Goal: Information Seeking & Learning: Learn about a topic

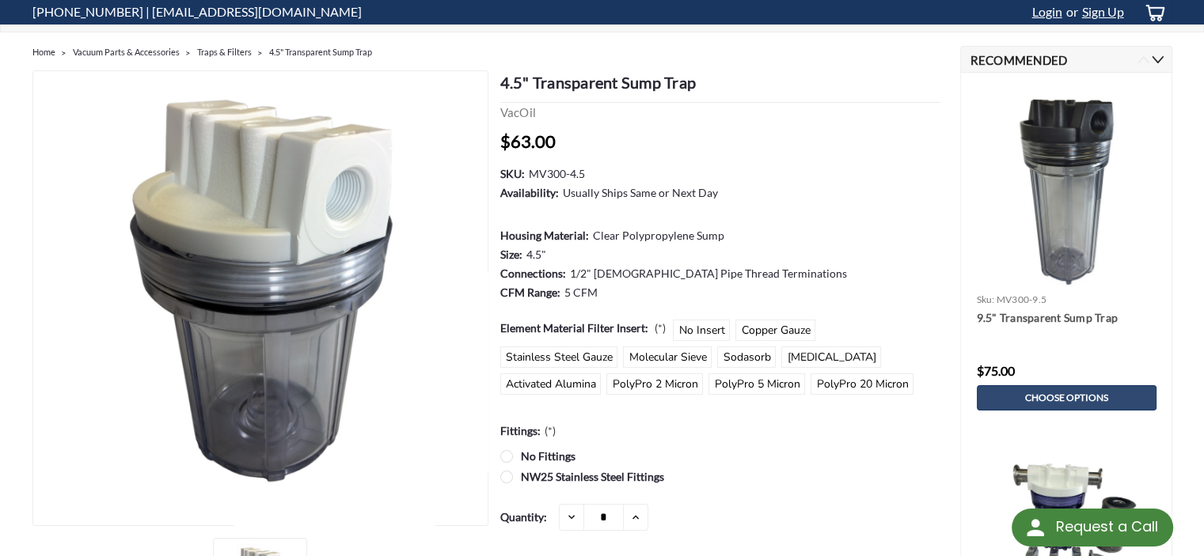
scroll to position [79, 0]
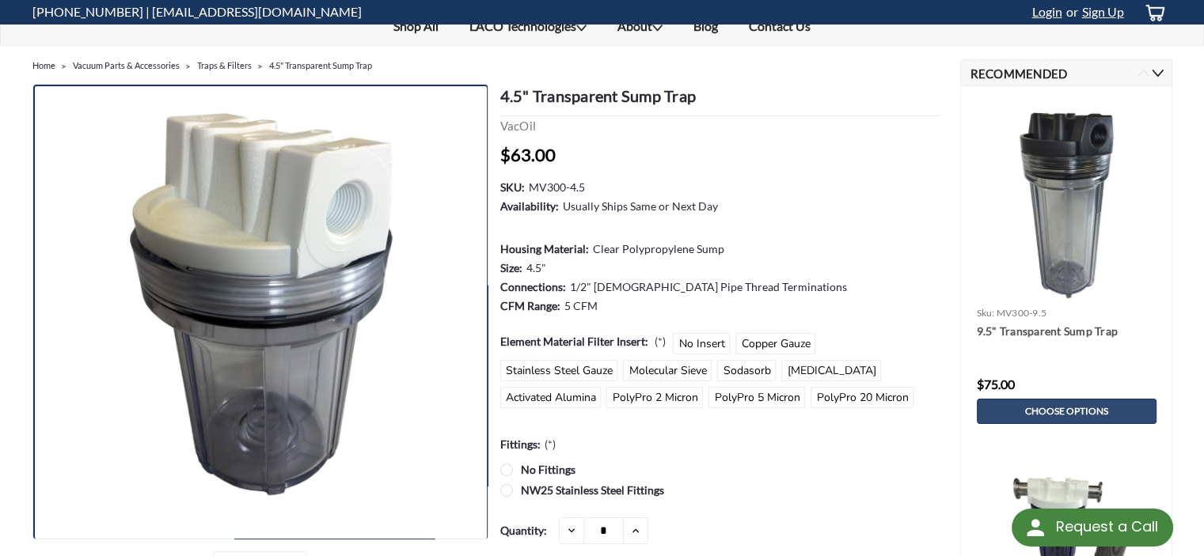
click at [199, 184] on img at bounding box center [260, 313] width 456 height 456
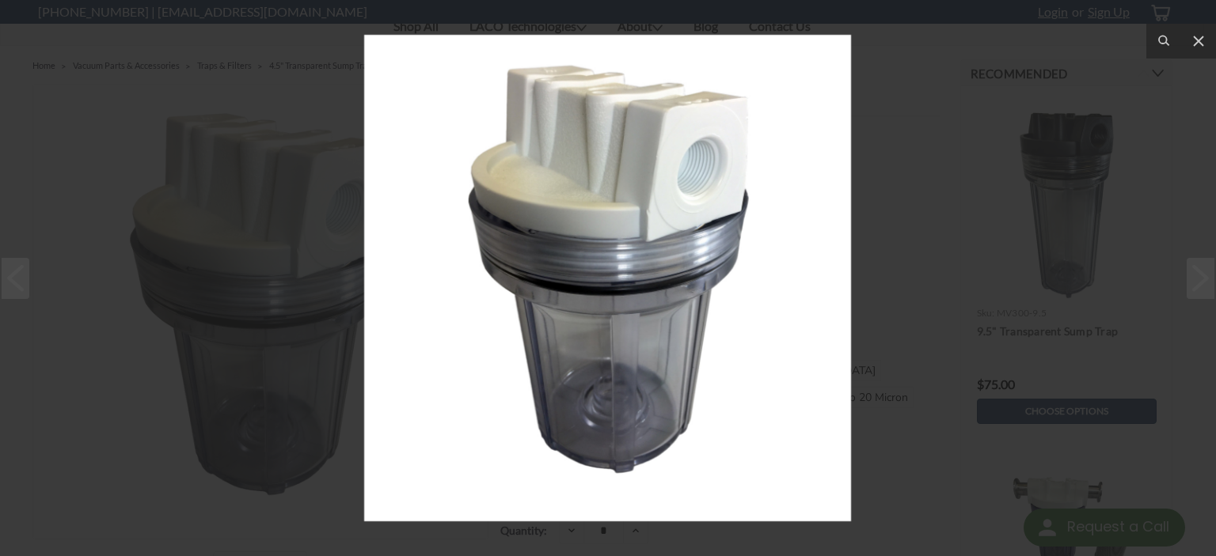
click at [199, 184] on div at bounding box center [608, 278] width 1216 height 556
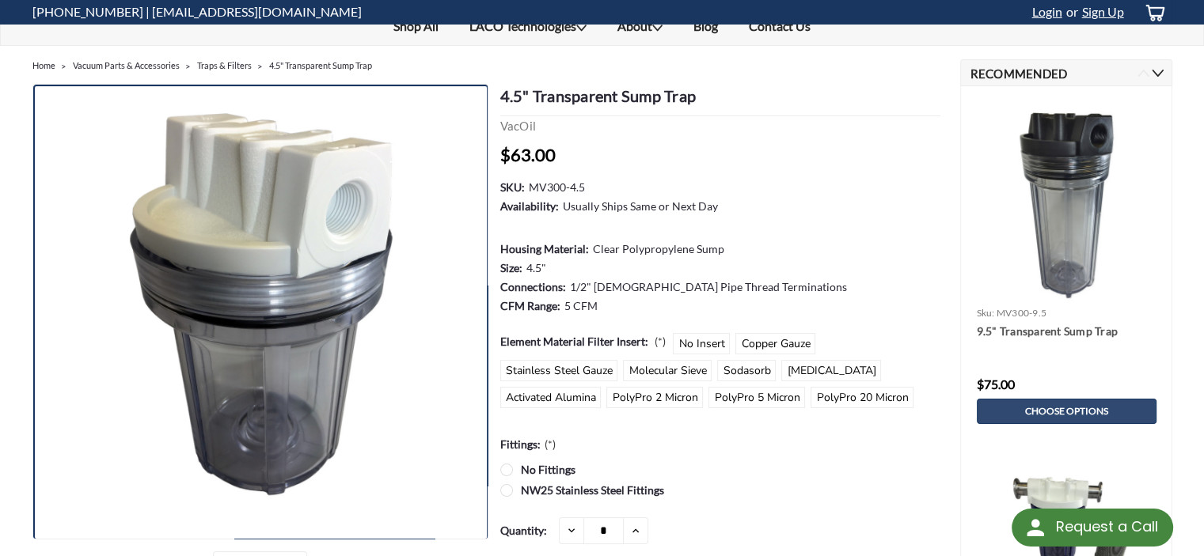
click at [329, 158] on img at bounding box center [260, 313] width 456 height 456
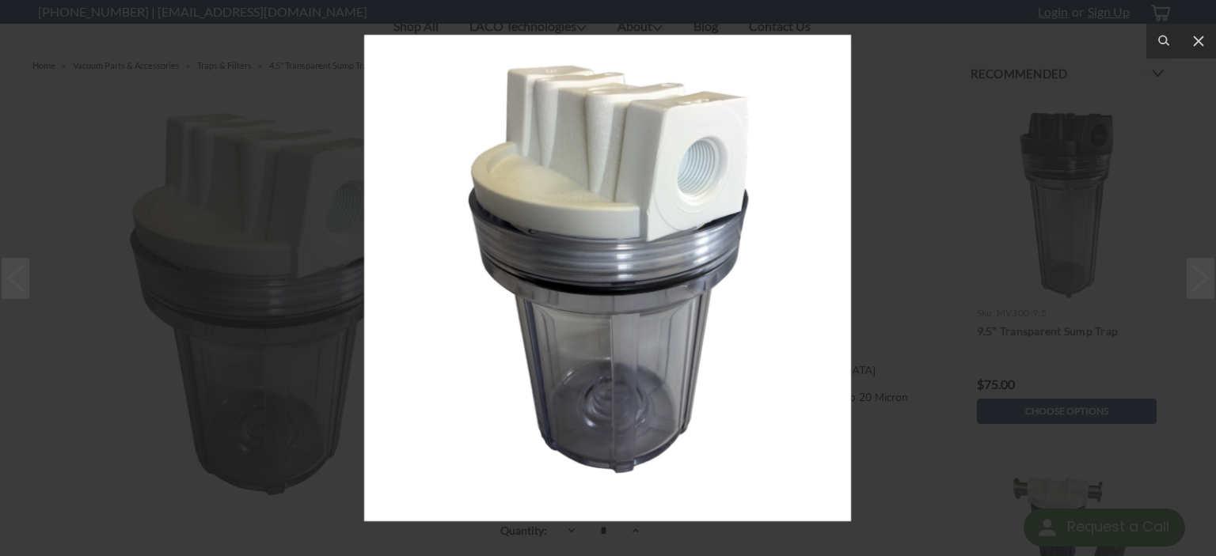
click at [308, 112] on div at bounding box center [608, 278] width 1216 height 556
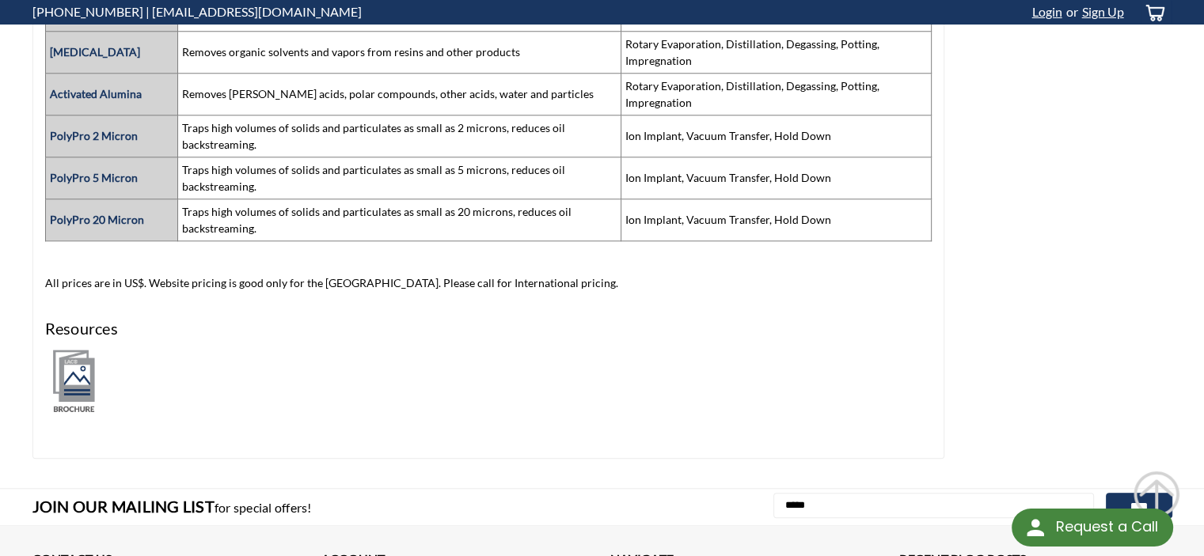
scroll to position [1476, 0]
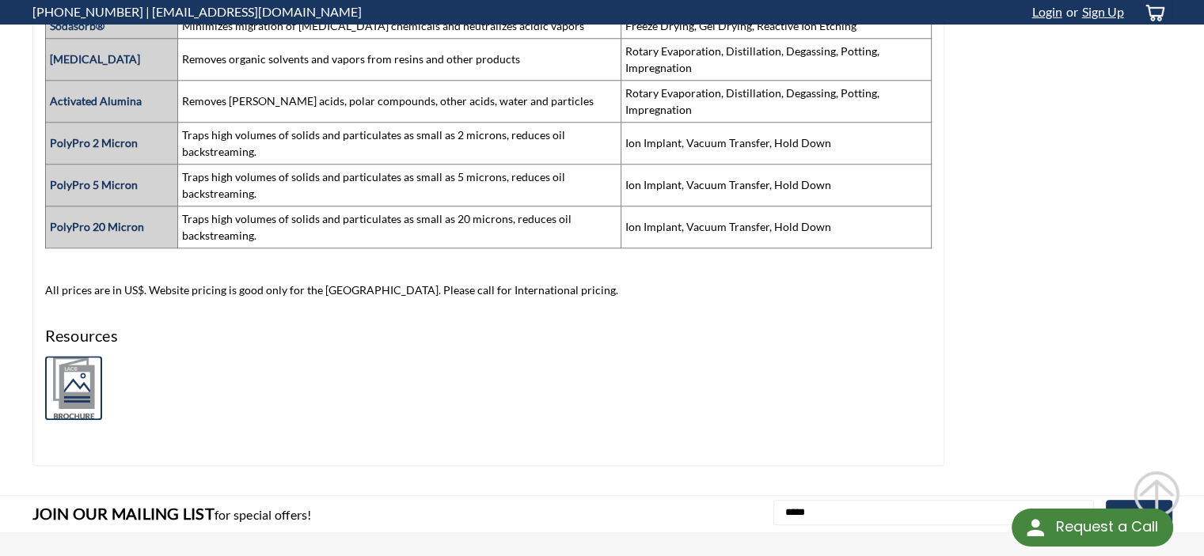
click at [70, 372] on img at bounding box center [73, 388] width 57 height 64
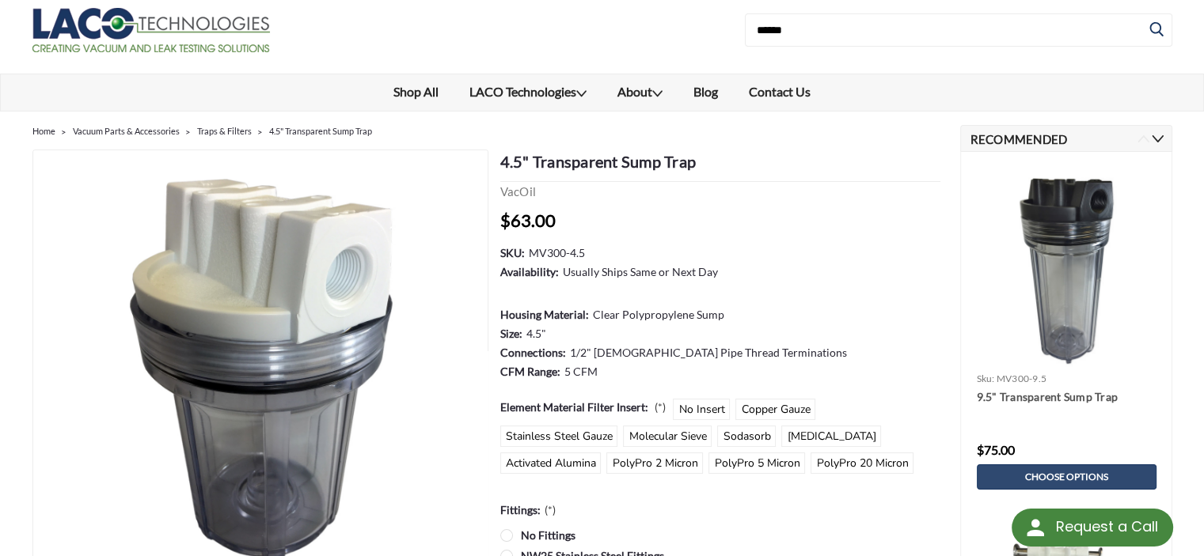
scroll to position [0, 0]
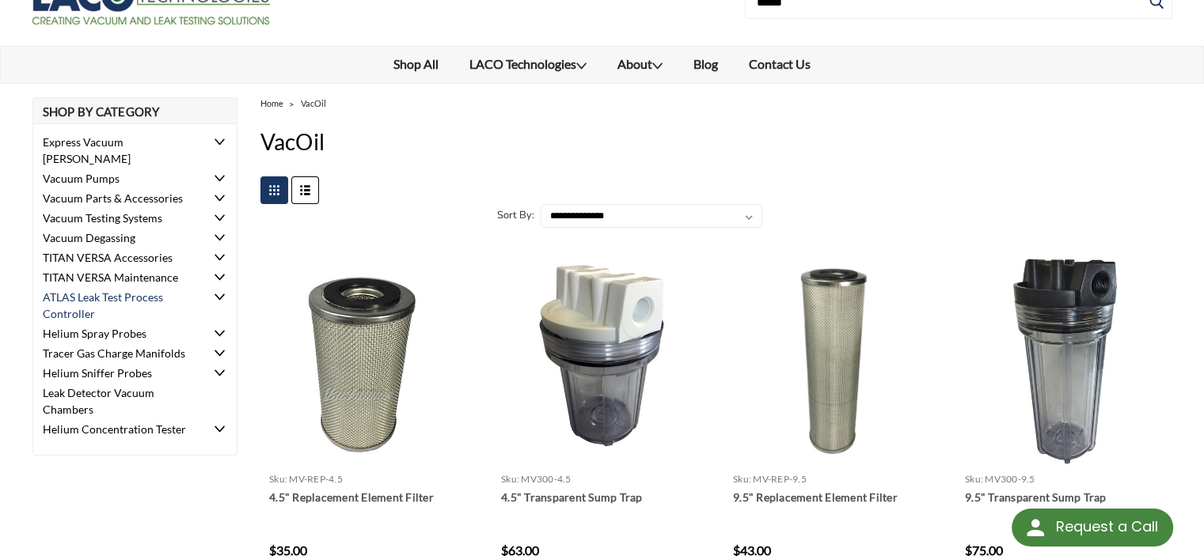
scroll to position [79, 0]
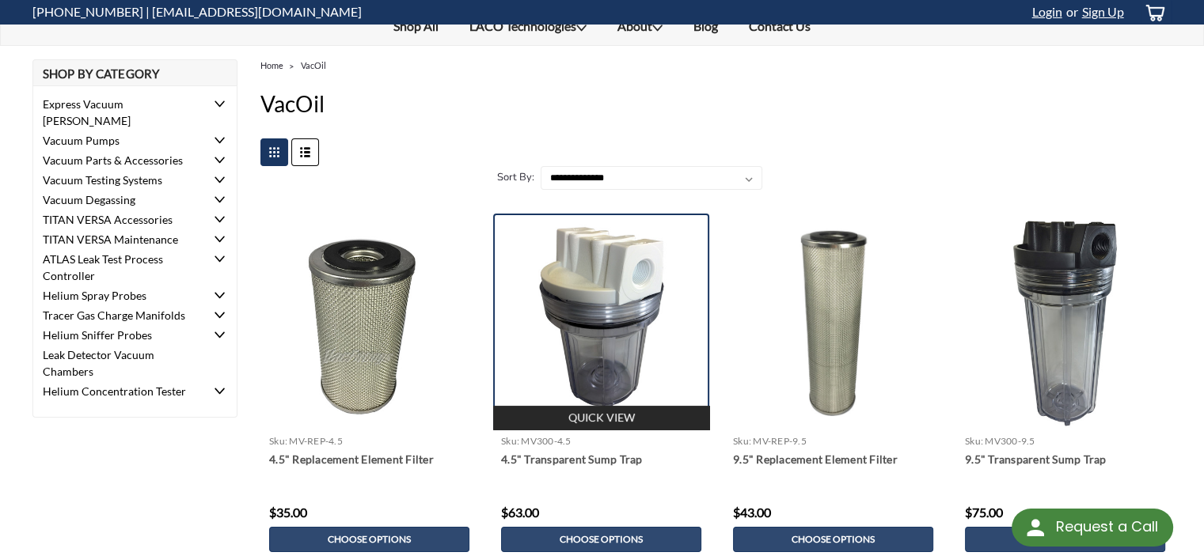
click at [605, 303] on img at bounding box center [601, 322] width 216 height 216
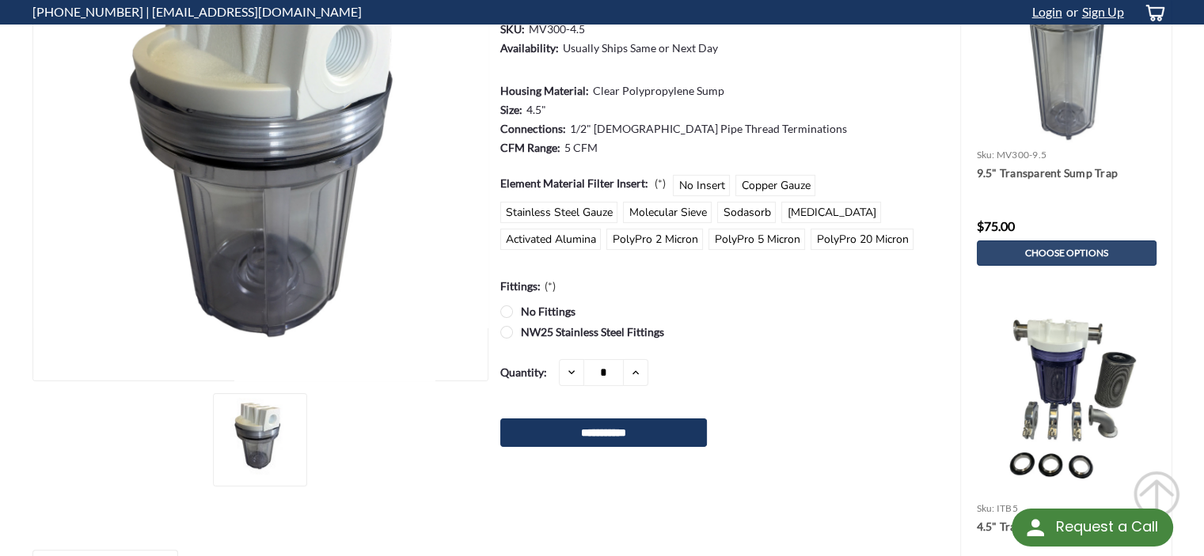
scroll to position [158, 0]
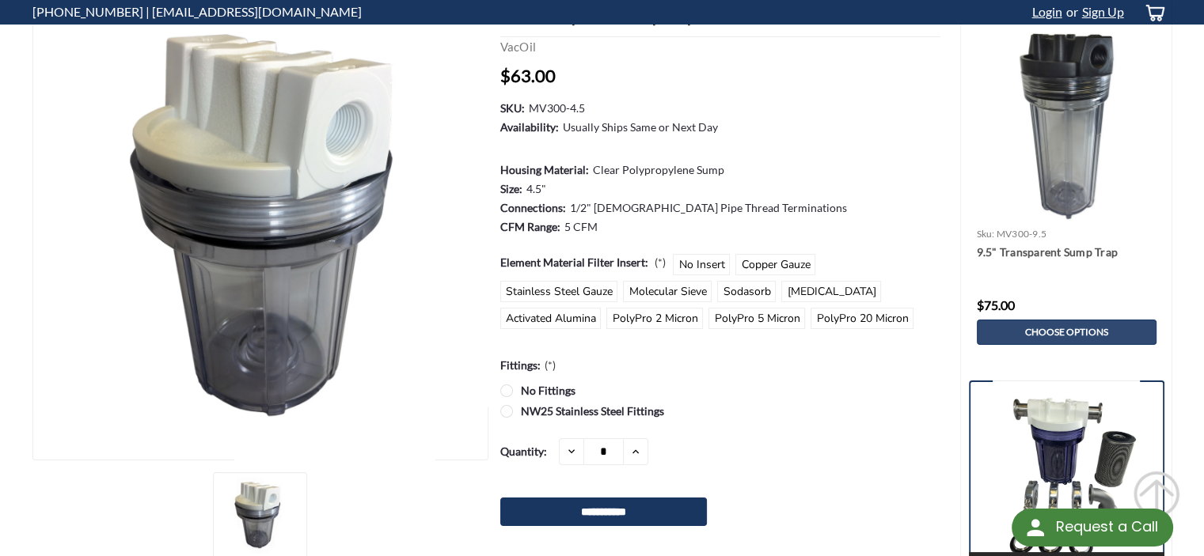
click at [1072, 412] on img at bounding box center [1066, 479] width 146 height 196
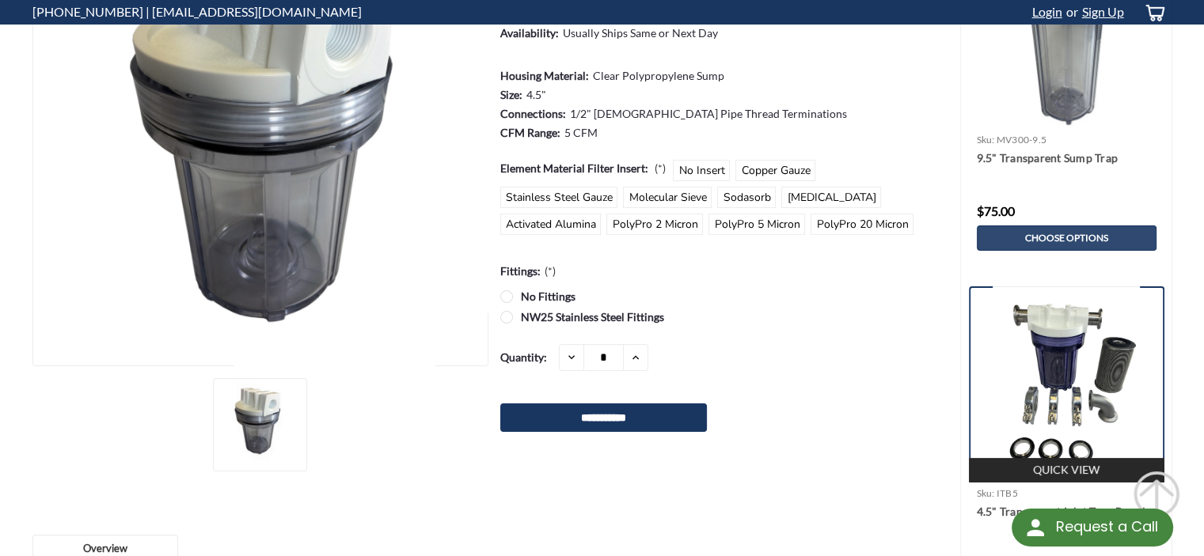
scroll to position [317, 0]
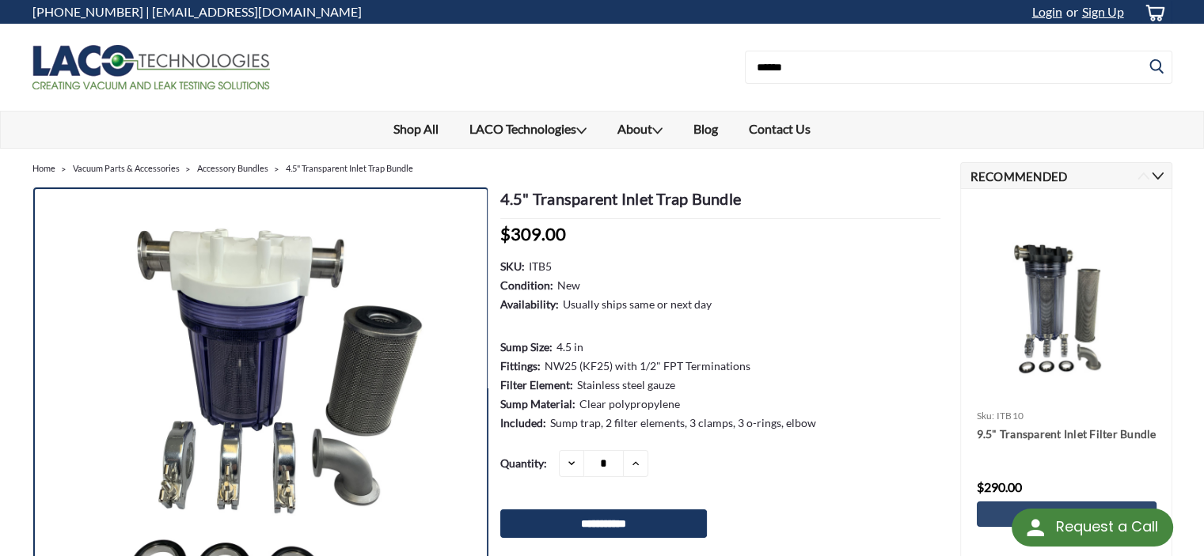
click at [237, 330] on img at bounding box center [260, 416] width 342 height 456
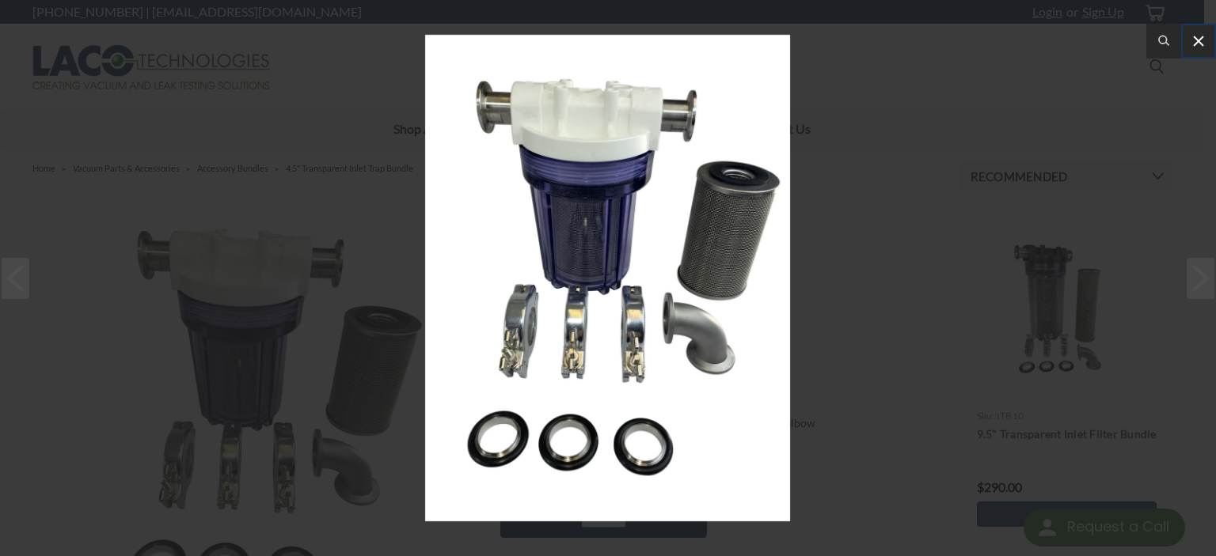
click at [1198, 36] on icon at bounding box center [1198, 41] width 19 height 19
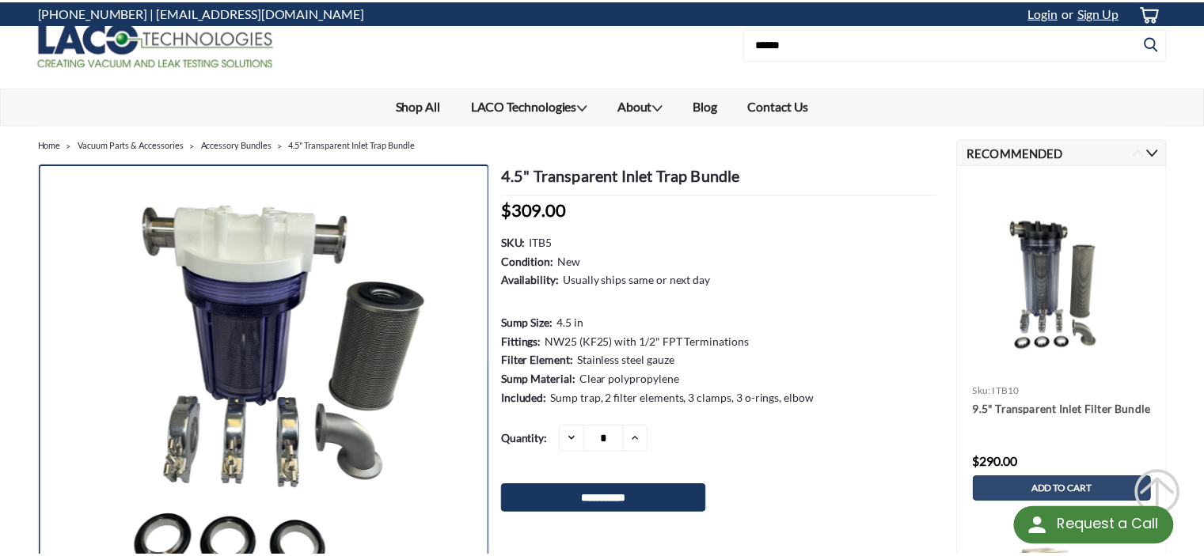
scroll to position [84, 0]
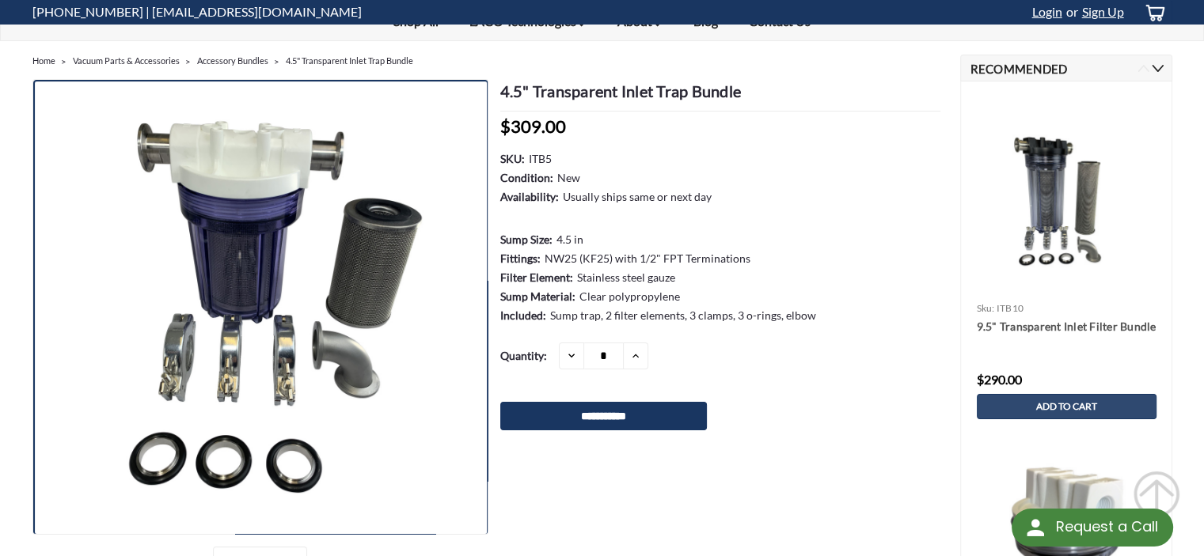
click at [234, 215] on img at bounding box center [260, 308] width 342 height 456
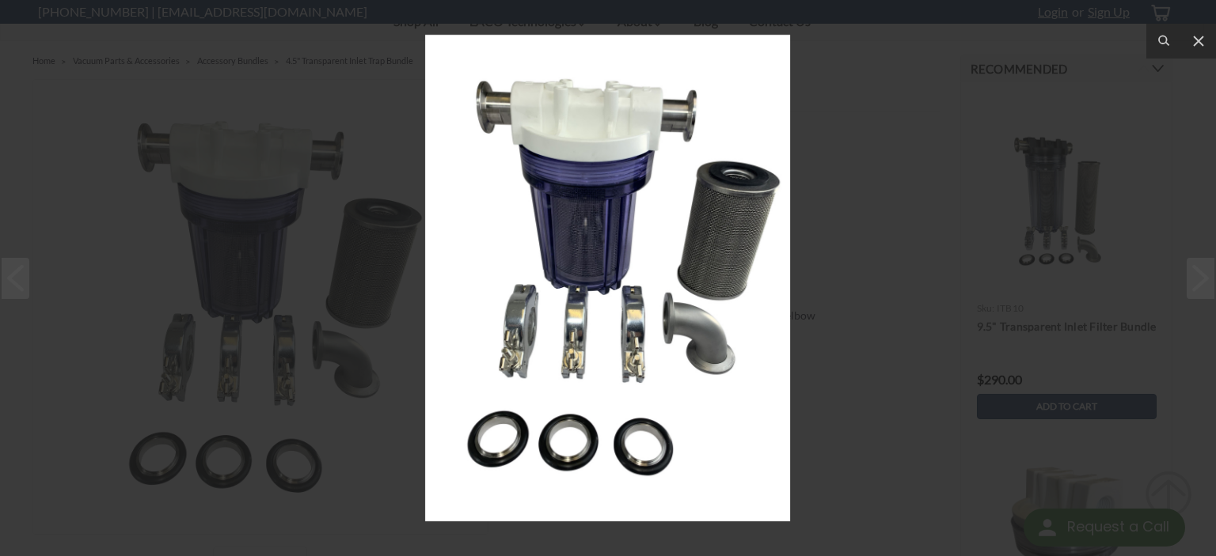
click at [676, 112] on img at bounding box center [607, 278] width 365 height 487
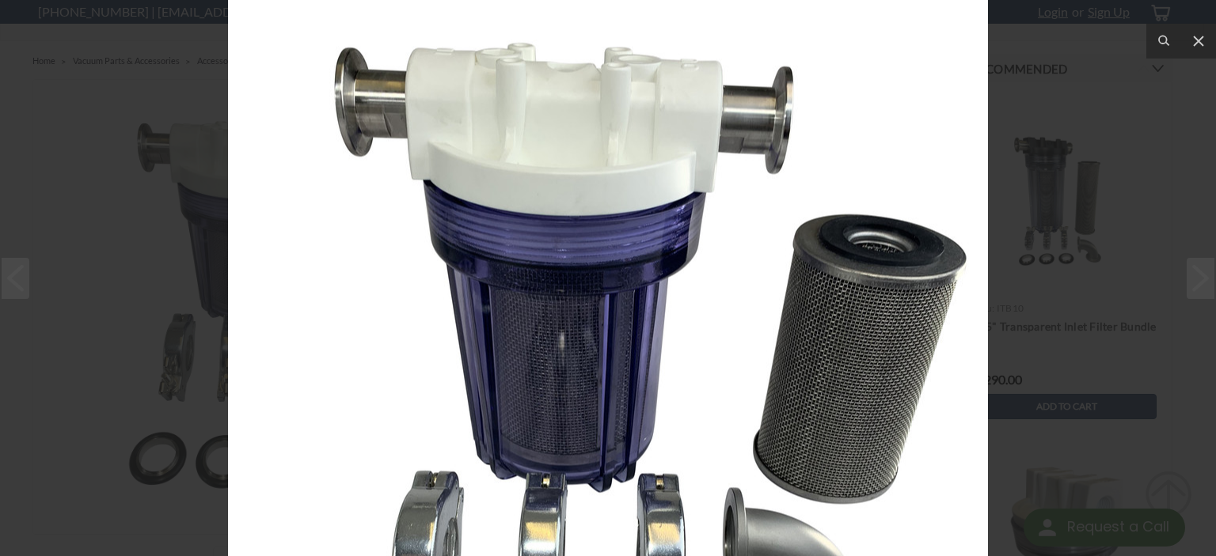
click at [676, 112] on img at bounding box center [608, 457] width 760 height 1013
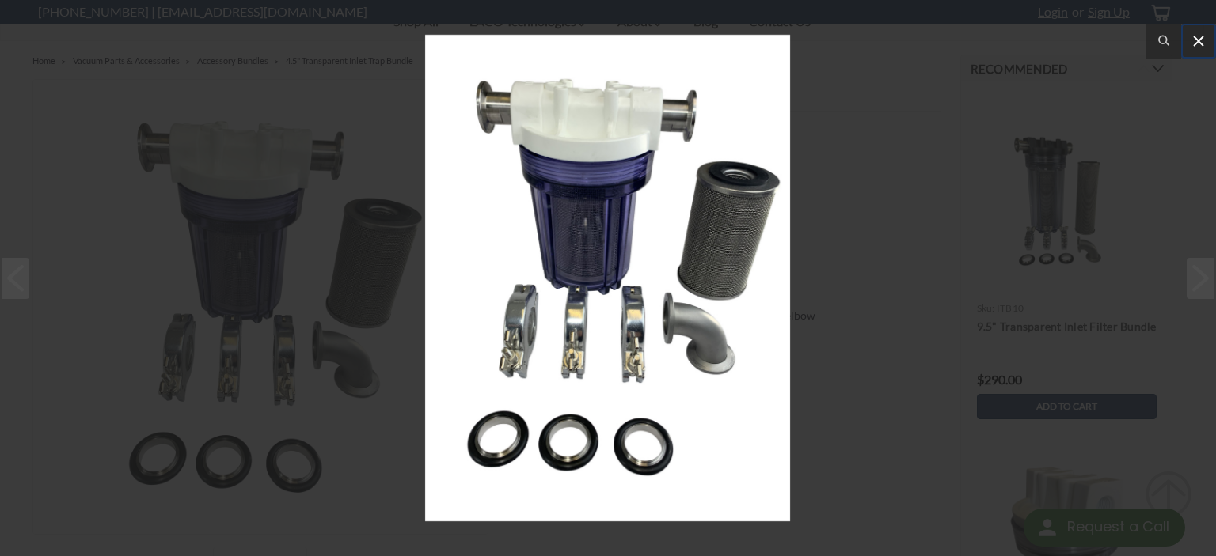
click at [1200, 40] on icon at bounding box center [1198, 40] width 9 height 9
